Goal: Answer question/provide support

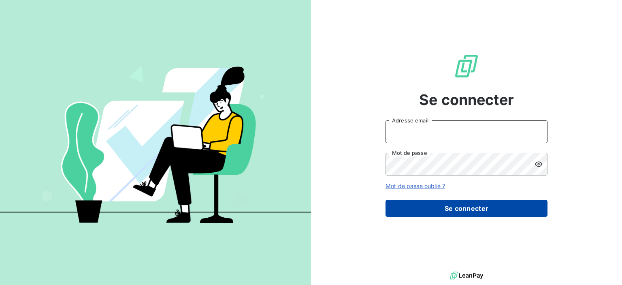
type input "[PERSON_NAME][EMAIL_ADDRESS][DOMAIN_NAME]"
click at [456, 208] on button "Se connecter" at bounding box center [467, 208] width 162 height 17
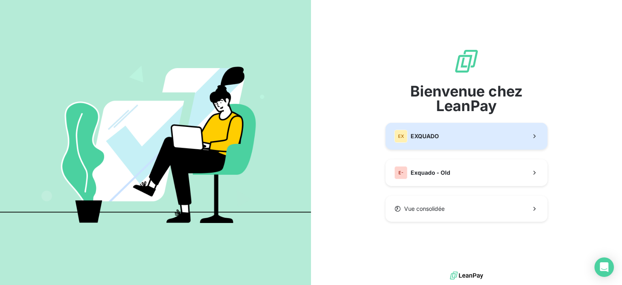
click at [449, 141] on button "EX EXQUADO" at bounding box center [467, 136] width 162 height 27
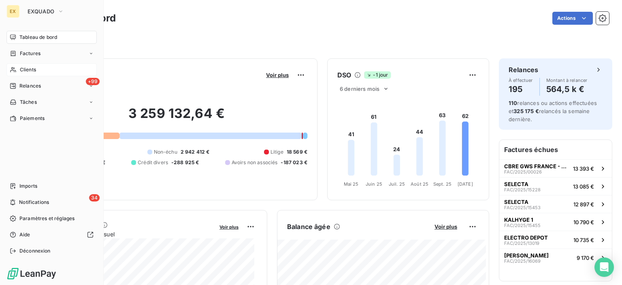
click at [21, 68] on span "Clients" at bounding box center [28, 69] width 16 height 7
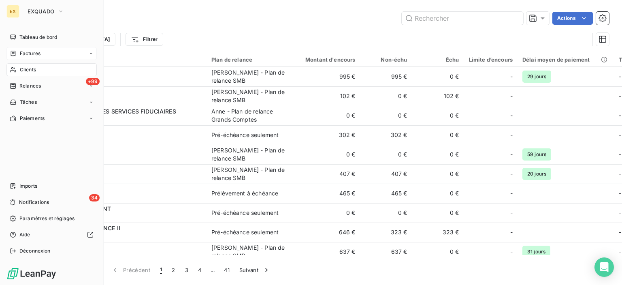
click at [22, 54] on span "Factures" at bounding box center [30, 53] width 21 height 7
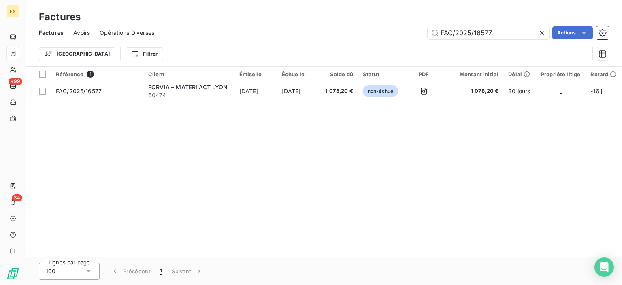
drag, startPoint x: 502, startPoint y: 32, endPoint x: 394, endPoint y: 32, distance: 108.6
click at [394, 32] on div "FAC/2025/16577 Actions" at bounding box center [386, 32] width 445 height 13
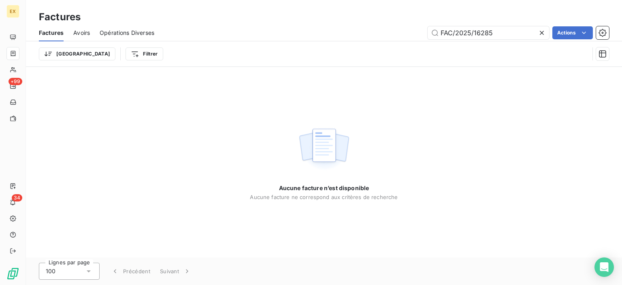
drag, startPoint x: 442, startPoint y: 30, endPoint x: 409, endPoint y: 31, distance: 33.2
click at [409, 31] on div "FAC/2025/16285 Actions" at bounding box center [386, 32] width 445 height 13
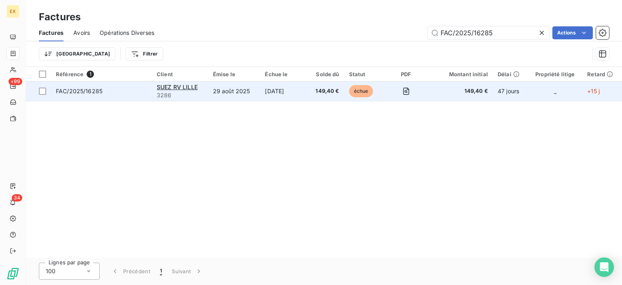
type input "FAC/2025/16285"
click at [93, 94] on span "FAC/2025/16285" at bounding box center [79, 91] width 47 height 7
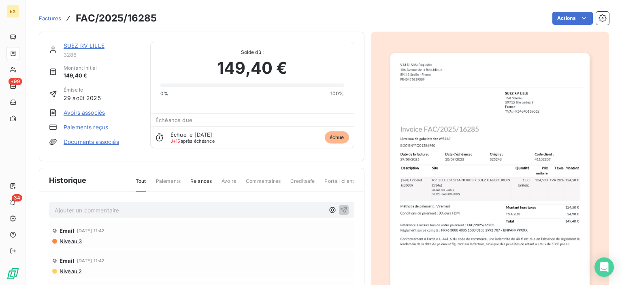
click at [79, 44] on link "SUEZ RV LILLE" at bounding box center [84, 45] width 41 height 7
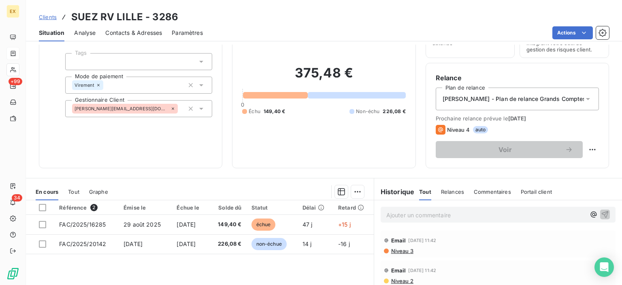
scroll to position [122, 0]
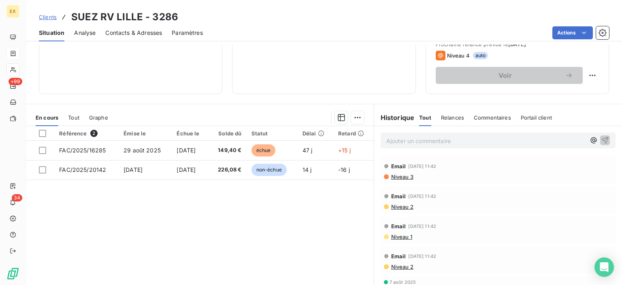
click at [423, 145] on div "Ajouter un commentaire ﻿" at bounding box center [498, 140] width 235 height 16
click at [425, 141] on p "Ajouter un commentaire ﻿" at bounding box center [485, 141] width 199 height 10
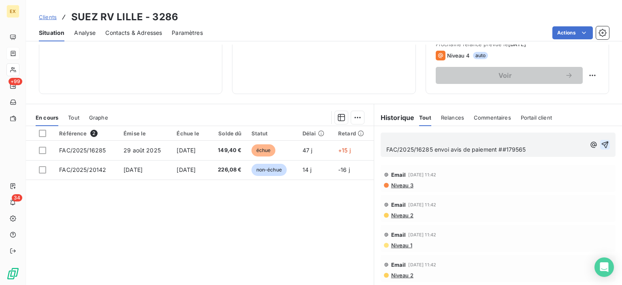
click at [602, 141] on icon "button" at bounding box center [605, 144] width 7 height 7
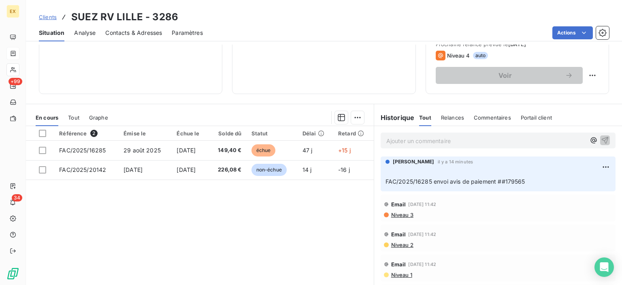
click at [47, 16] on span "Clients" at bounding box center [48, 17] width 18 height 6
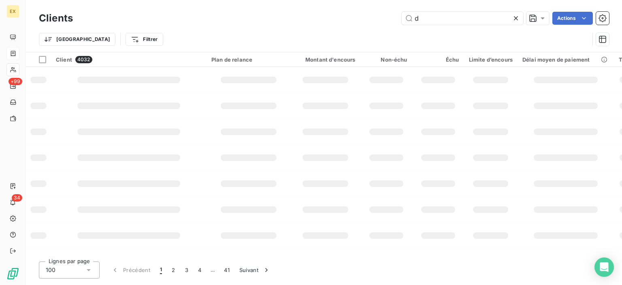
type input "d"
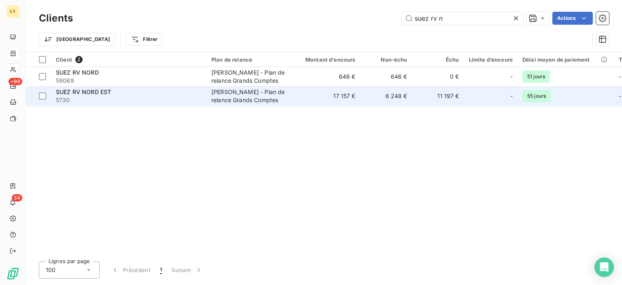
type input "suez rv n"
click at [163, 101] on span "5730" at bounding box center [129, 100] width 146 height 8
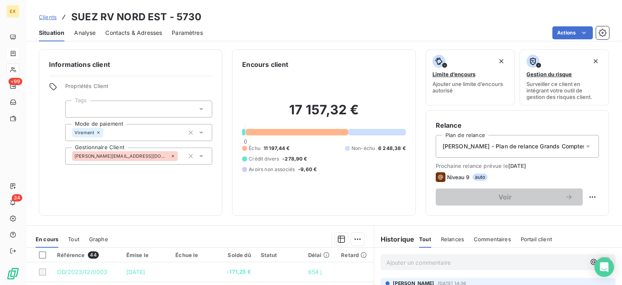
click at [425, 264] on p "Ajouter un commentaire ﻿" at bounding box center [485, 262] width 199 height 10
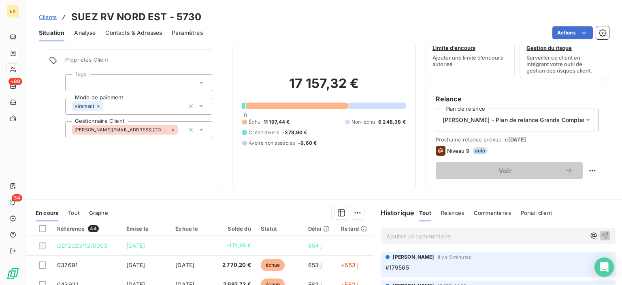
scroll to position [41, 0]
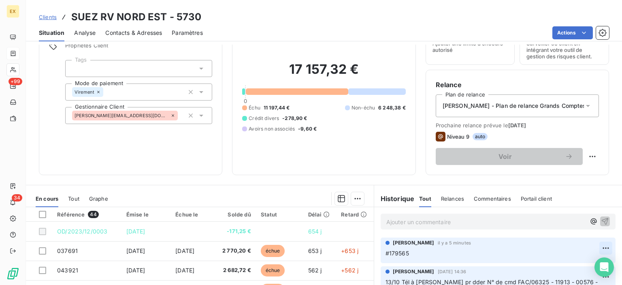
click at [593, 248] on html "EX +99 34 Clients SUEZ RV NORD EST - 5730 Situation Analyse Contacts & Adresses…" at bounding box center [311, 142] width 622 height 285
click at [570, 219] on div "Editer" at bounding box center [574, 215] width 45 height 13
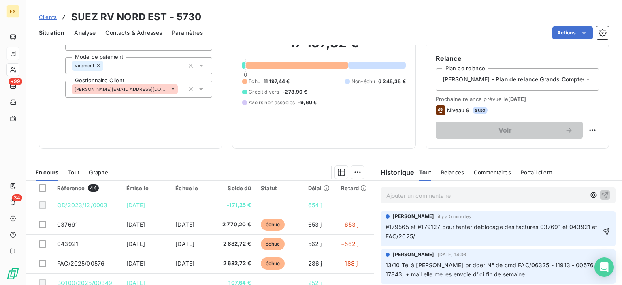
scroll to position [81, 0]
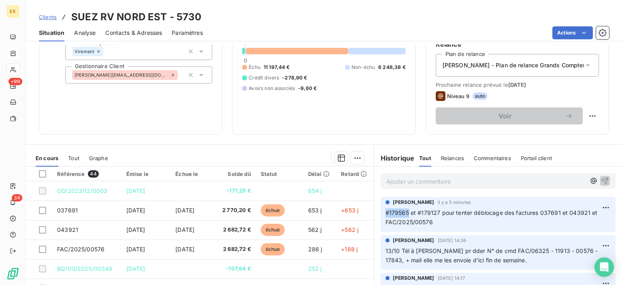
copy span "#179565"
drag, startPoint x: 405, startPoint y: 213, endPoint x: 379, endPoint y: 212, distance: 25.9
click at [381, 212] on div "[PERSON_NAME] il y a 5 minutes #179565 et #179127 pour tenter déblocage des fac…" at bounding box center [498, 214] width 235 height 35
